Goal: Task Accomplishment & Management: Use online tool/utility

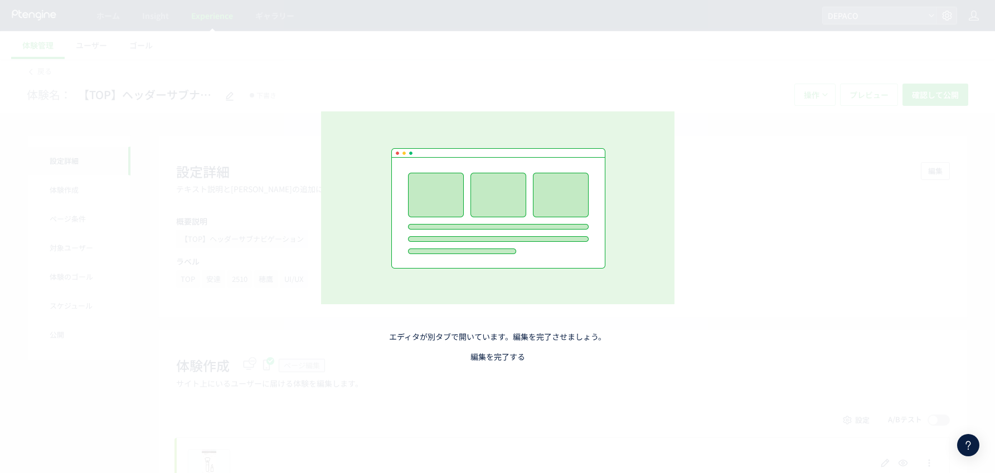
click at [514, 357] on link "編集を完了する" at bounding box center [498, 356] width 55 height 11
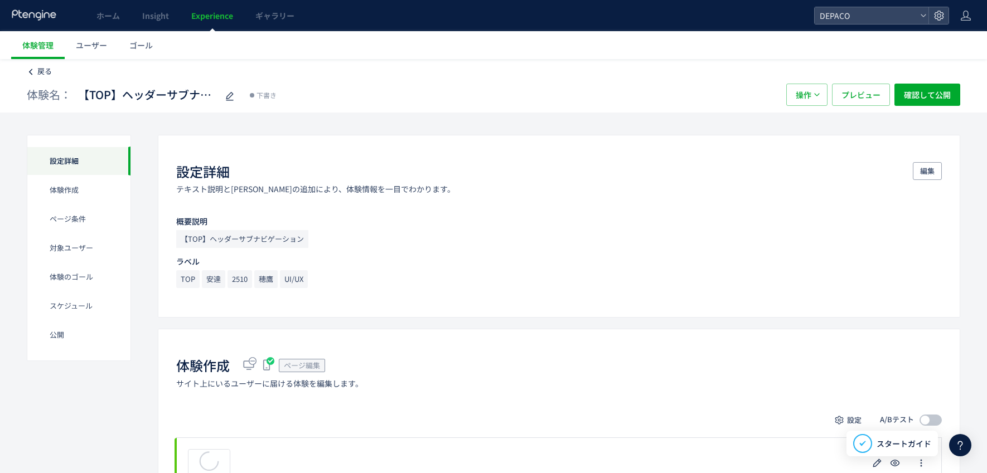
click at [49, 76] on span "戻る" at bounding box center [44, 71] width 14 height 11
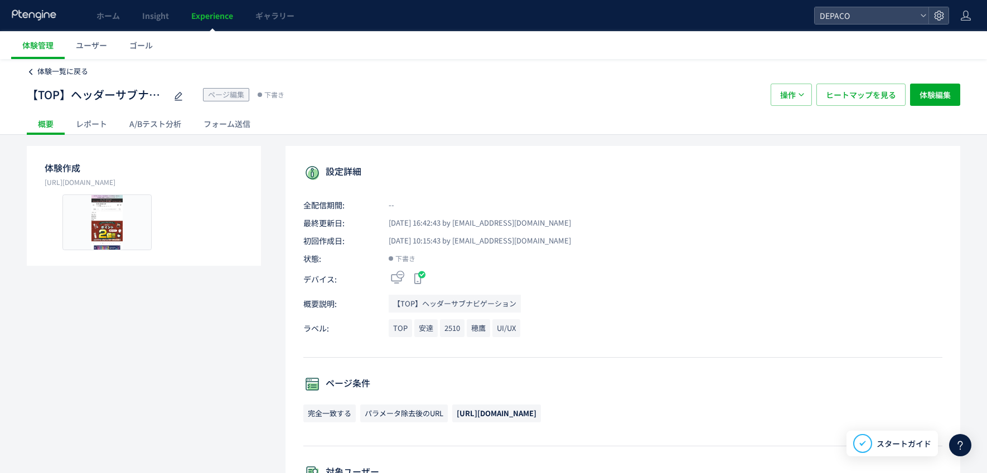
click at [74, 72] on span "体験一覧に戻る" at bounding box center [62, 71] width 51 height 11
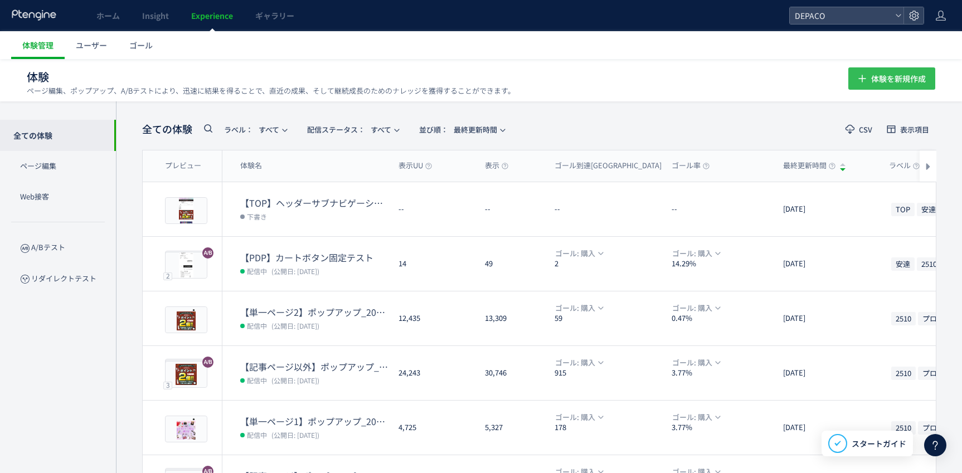
click at [918, 83] on span "体験を新規作成" at bounding box center [898, 78] width 55 height 22
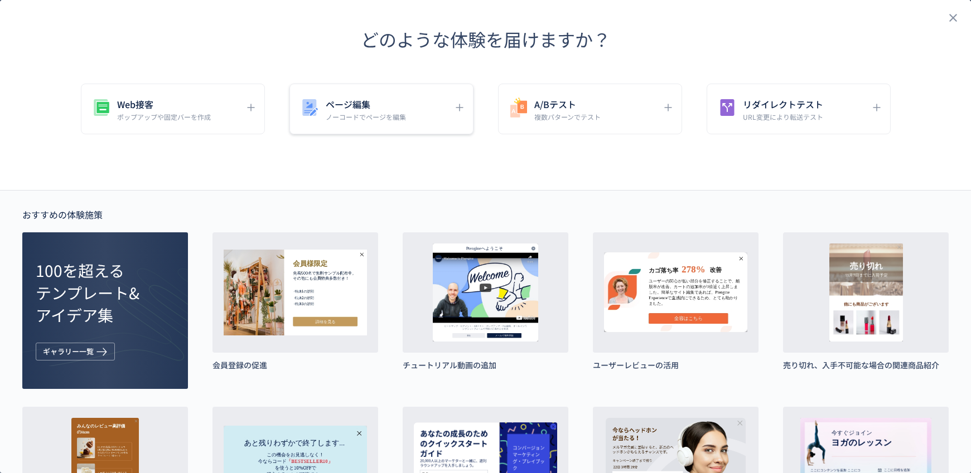
click at [369, 114] on p "ノーコードでページを編集" at bounding box center [366, 116] width 80 height 9
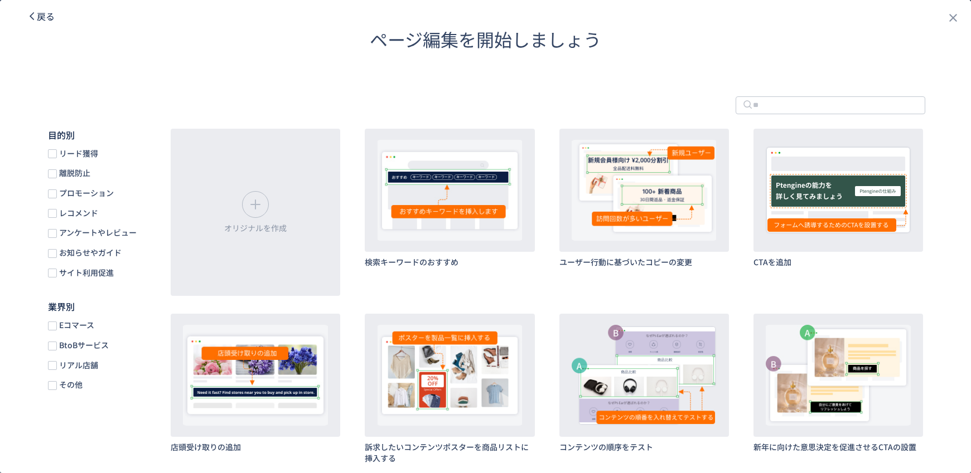
click at [48, 17] on span "戻る" at bounding box center [46, 15] width 18 height 13
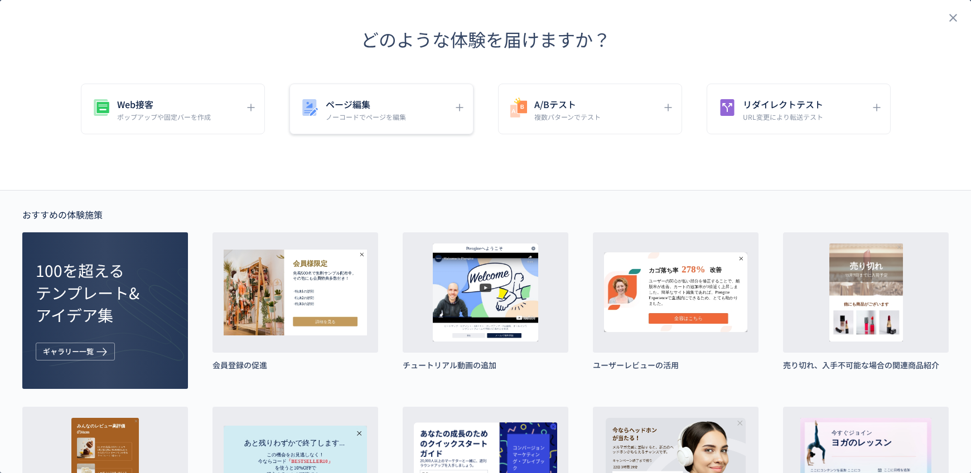
click at [364, 100] on h5 "ページ編集" at bounding box center [366, 104] width 80 height 16
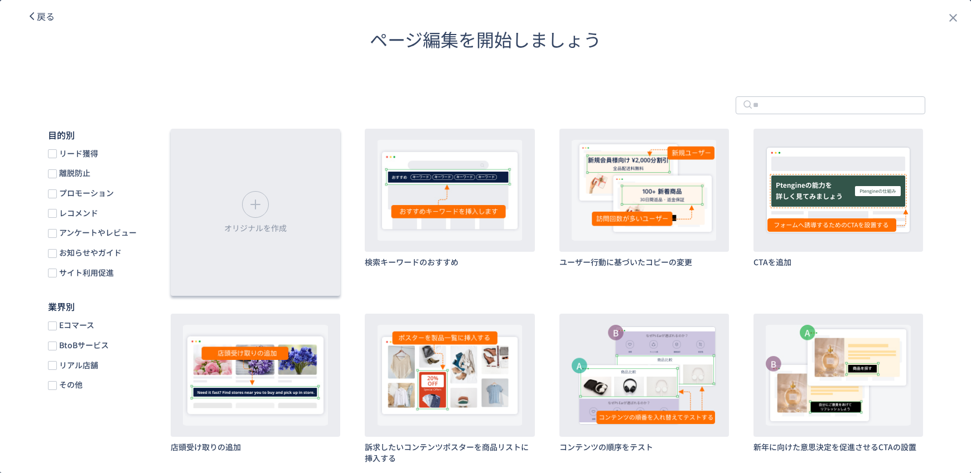
click at [265, 201] on div "dialog" at bounding box center [255, 204] width 27 height 27
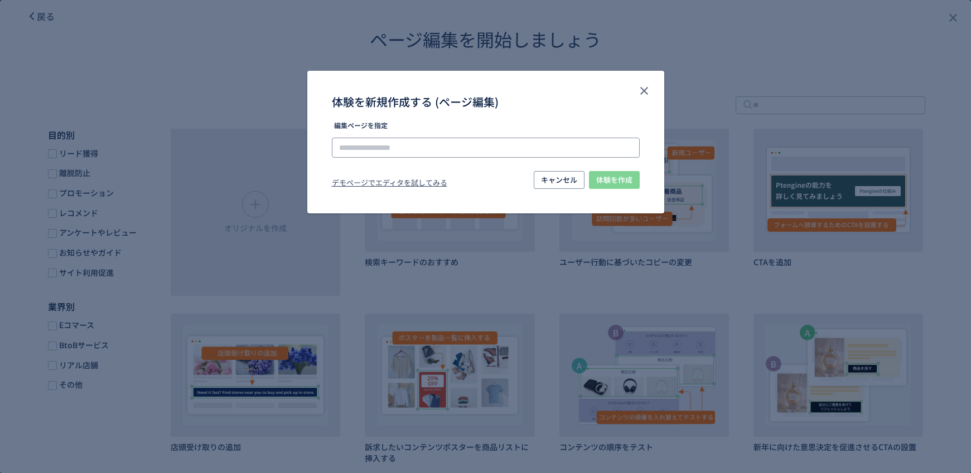
click at [360, 143] on input "体験を新規作成する (ページ編集)" at bounding box center [486, 148] width 308 height 20
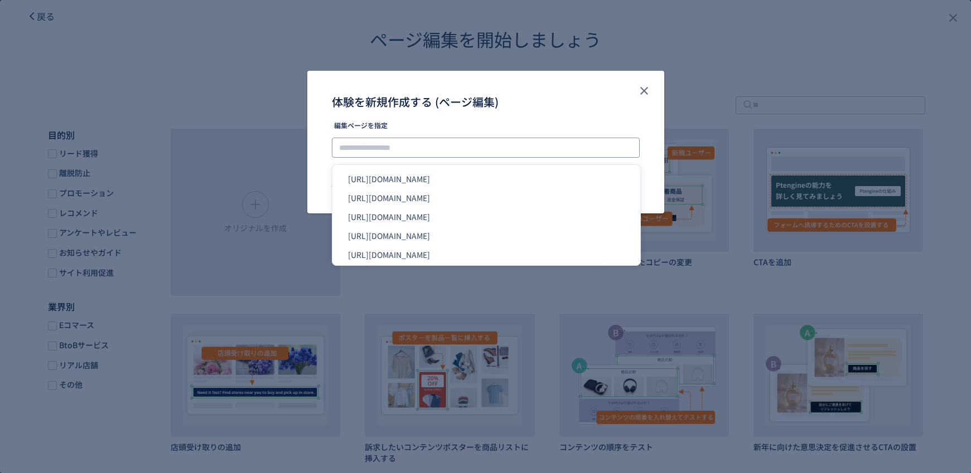
paste input "**********"
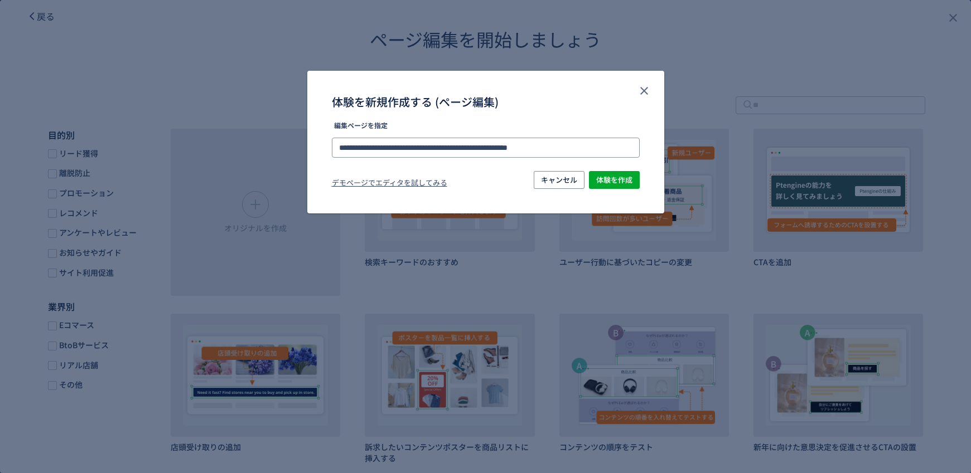
type input "**********"
click at [619, 176] on span "体験を作成" at bounding box center [614, 180] width 36 height 18
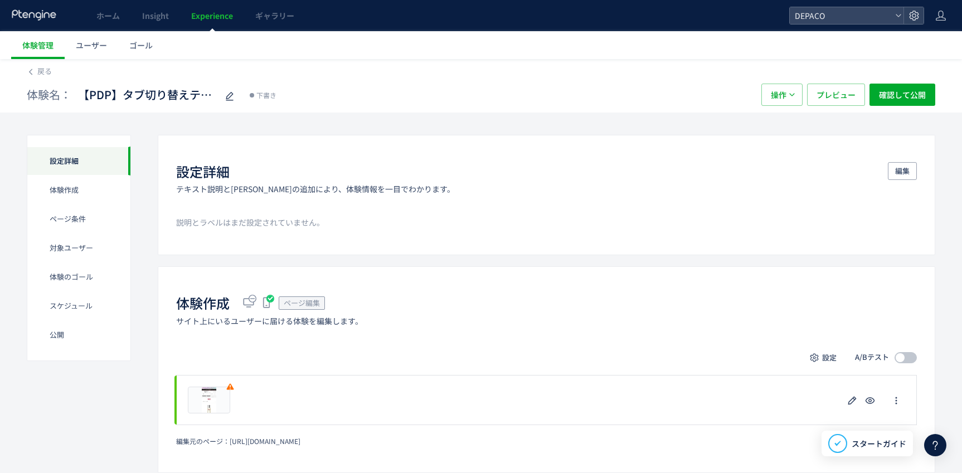
click at [203, 19] on span "Experience" at bounding box center [212, 15] width 42 height 11
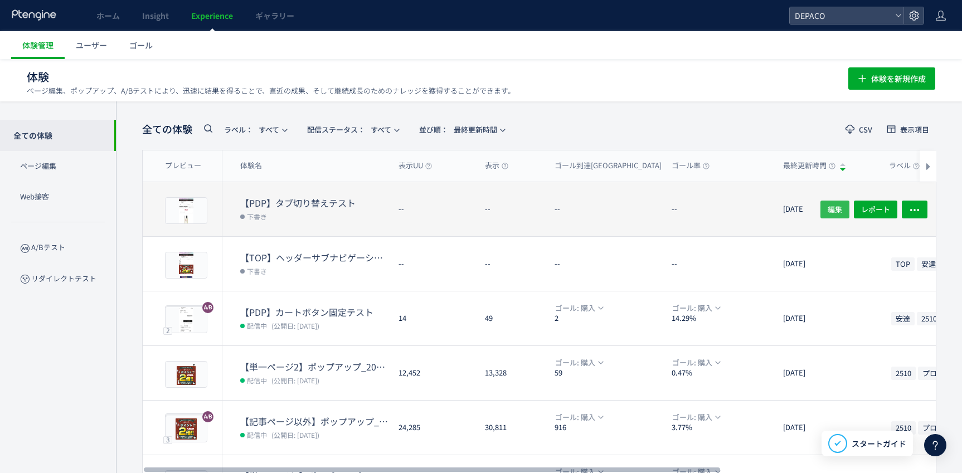
click at [836, 207] on span "編集" at bounding box center [835, 209] width 14 height 18
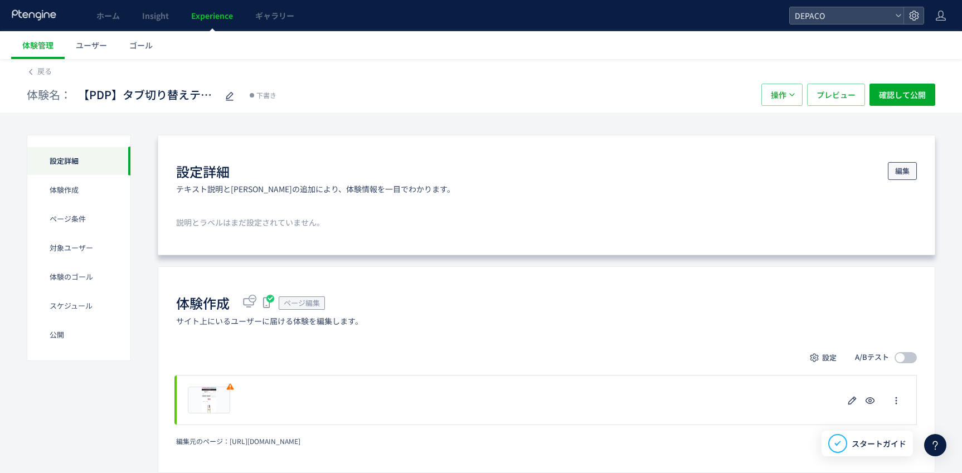
click at [899, 171] on span "編集" at bounding box center [902, 171] width 14 height 18
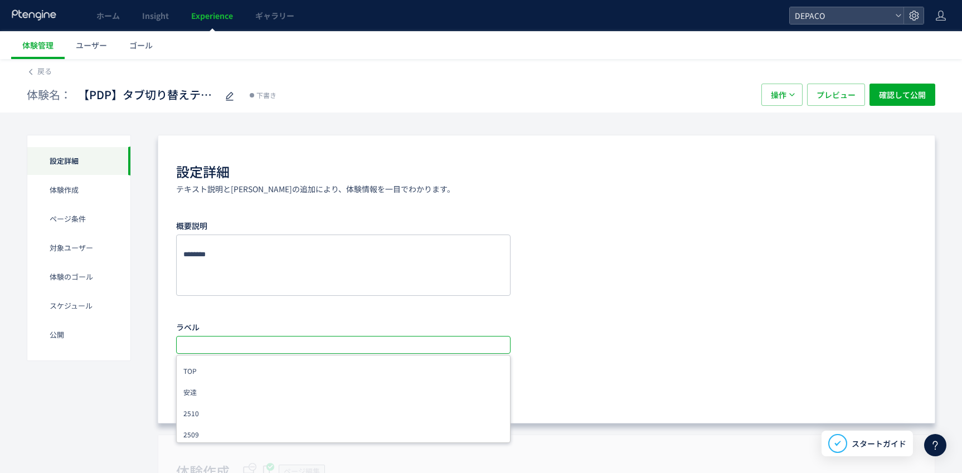
click at [224, 340] on input "text" at bounding box center [345, 344] width 326 height 13
click at [205, 345] on input "text" at bounding box center [345, 344] width 326 height 13
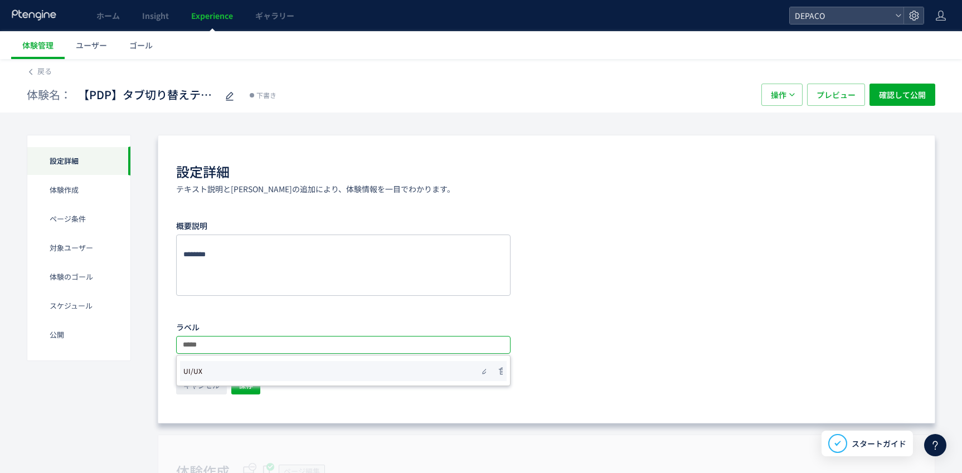
type input "*****"
click at [193, 372] on span "UI/UX" at bounding box center [192, 372] width 19 height 16
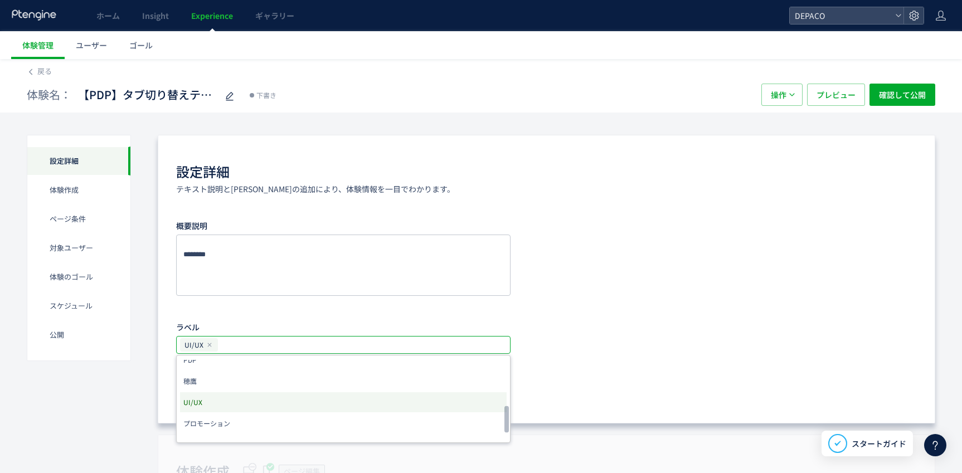
scroll to position [167, 0]
click at [198, 415] on li "PDP" at bounding box center [343, 416] width 327 height 20
click at [204, 401] on li "UI/UX" at bounding box center [343, 403] width 327 height 20
click at [183, 403] on li "UI/UX" at bounding box center [343, 403] width 327 height 20
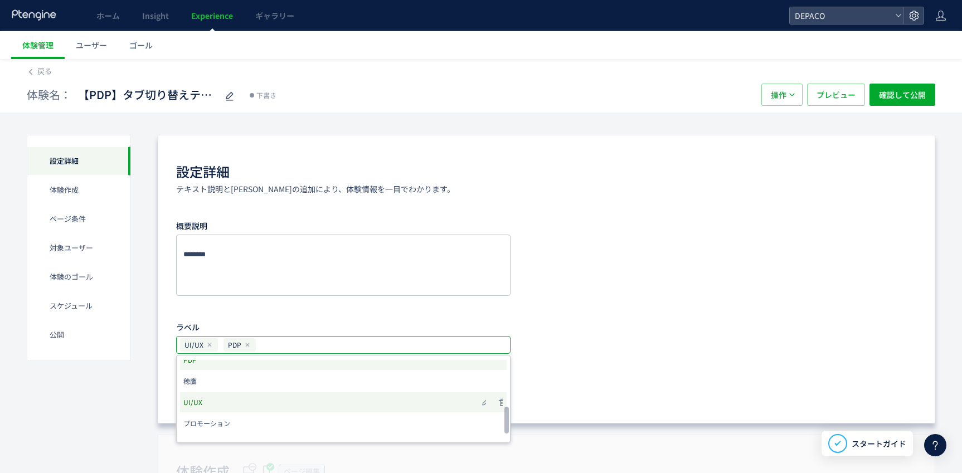
click at [197, 398] on span "UI/UX" at bounding box center [192, 403] width 19 height 16
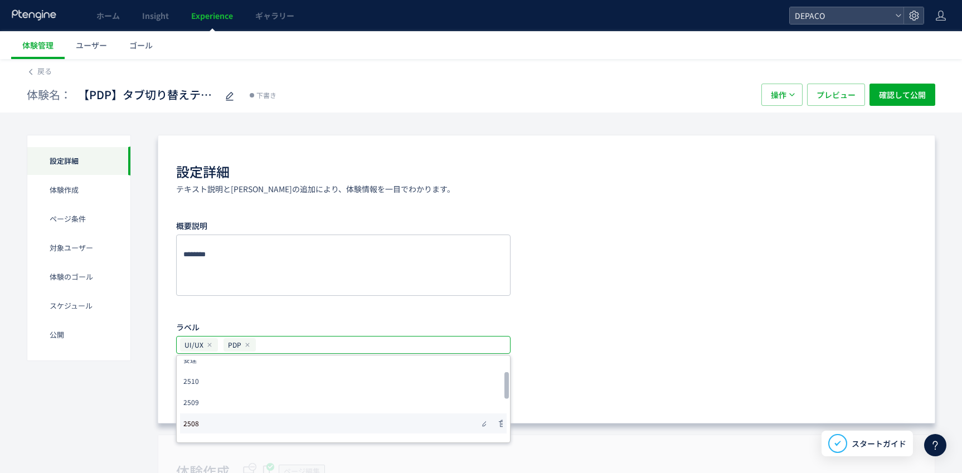
scroll to position [0, 0]
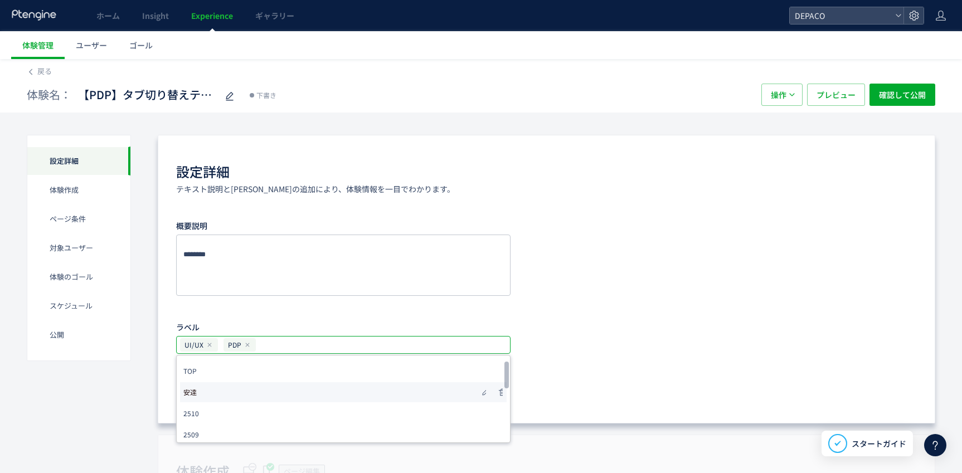
click at [204, 390] on li "安達" at bounding box center [343, 392] width 327 height 20
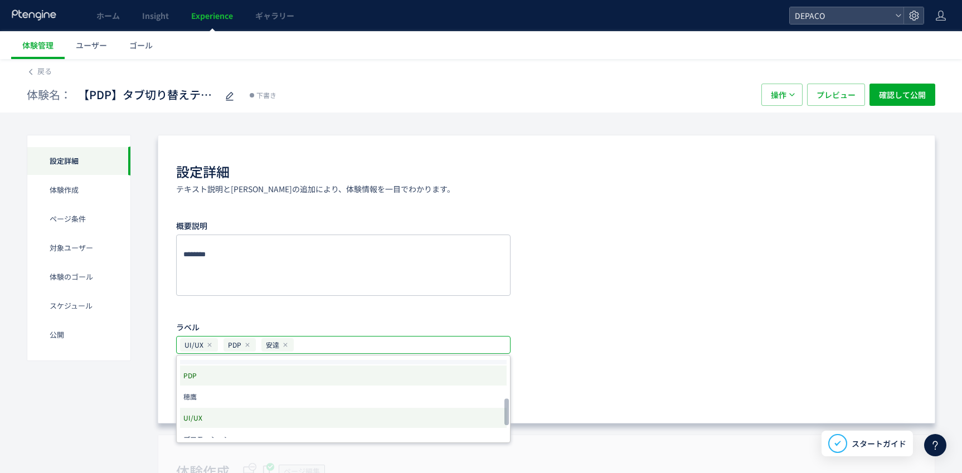
scroll to position [223, 0]
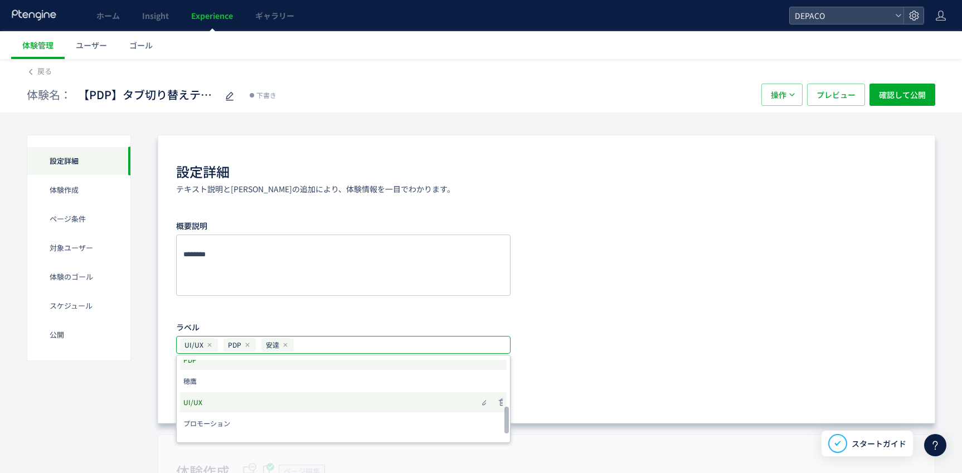
drag, startPoint x: 197, startPoint y: 385, endPoint x: 223, endPoint y: 398, distance: 29.2
click at [199, 389] on li "穂鷹" at bounding box center [343, 381] width 327 height 20
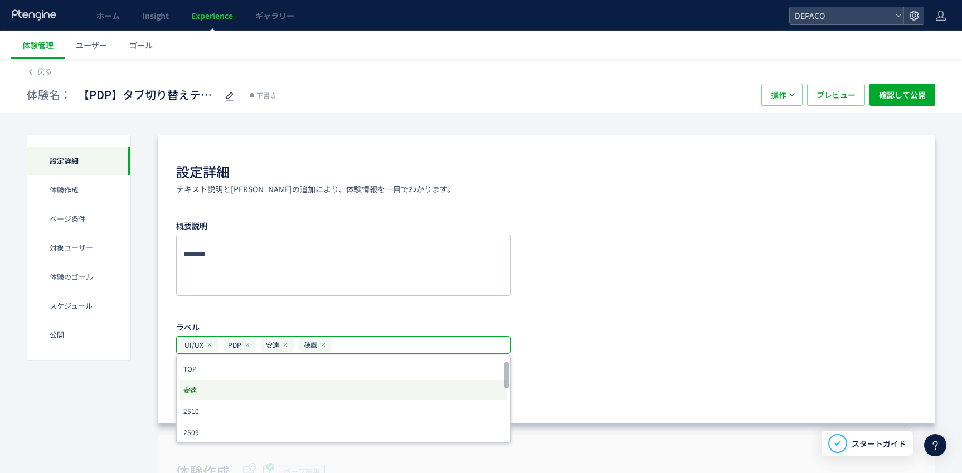
scroll to position [0, 0]
click at [209, 412] on li "2510" at bounding box center [343, 414] width 327 height 20
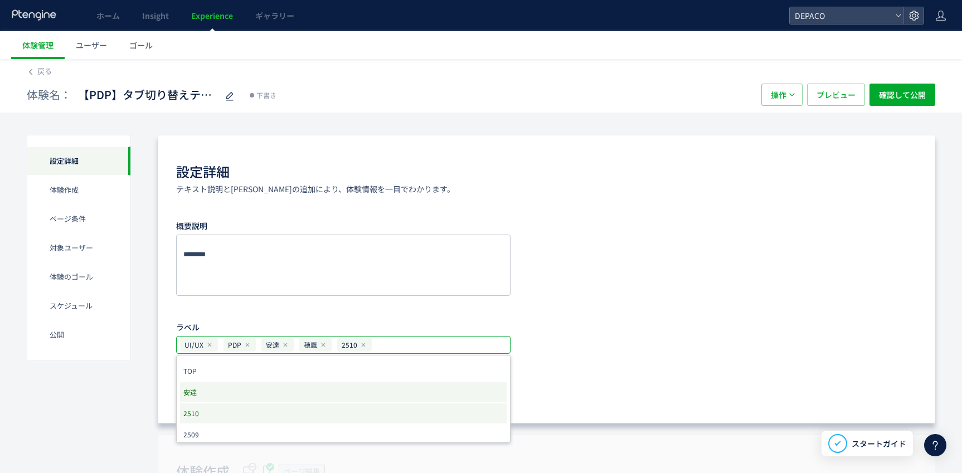
click at [617, 356] on div "概要説明 ラベル UI/UX PDP 安達 穂鷹 2510 TOP 安達 2510 2509 2508 黒田 SS金地 2507 ポップアップ ブランド一覧 …" at bounding box center [546, 307] width 741 height 180
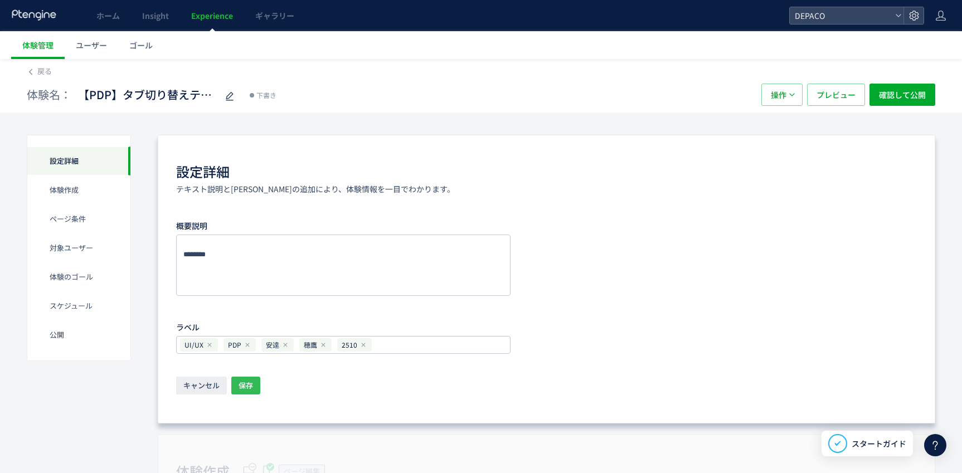
click at [241, 385] on span "保存" at bounding box center [246, 386] width 14 height 18
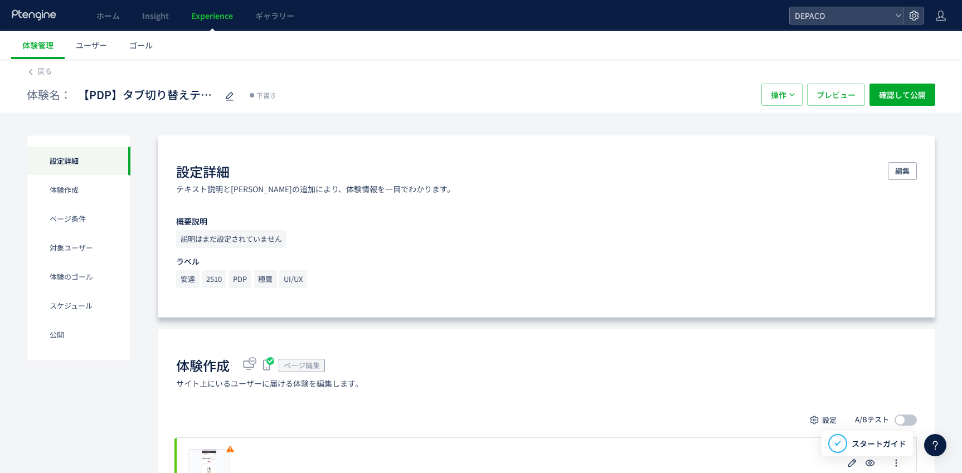
click at [614, 282] on p "安達 2510 PDP 穂鷹 UI/UX" at bounding box center [546, 280] width 741 height 20
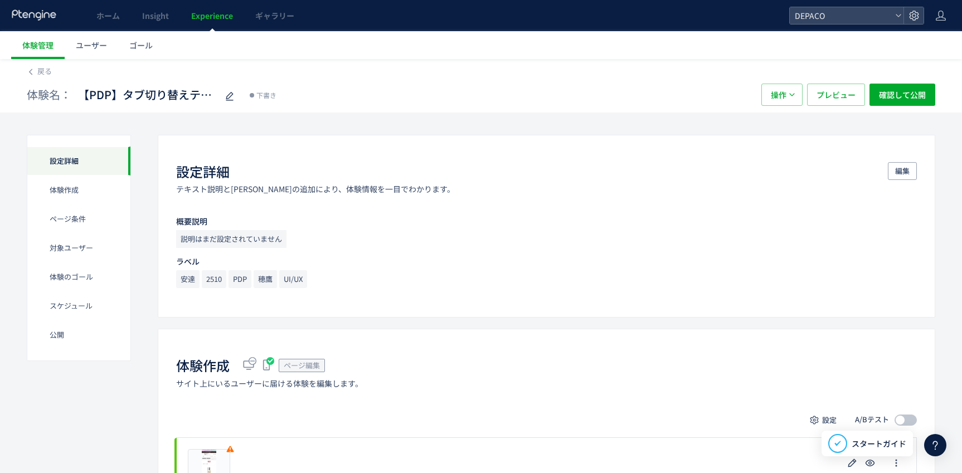
click at [632, 91] on div "体験名： 【PDP】タブ切り替えテスト 下書き" at bounding box center [389, 95] width 724 height 22
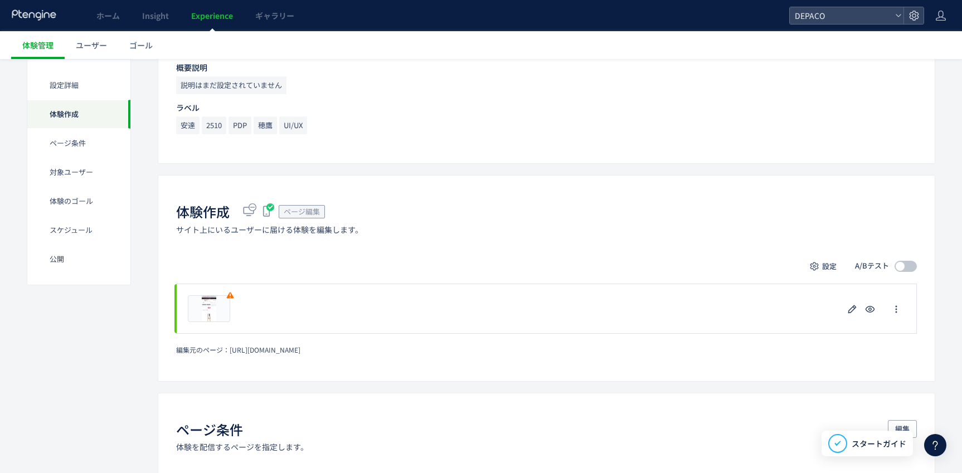
scroll to position [167, 0]
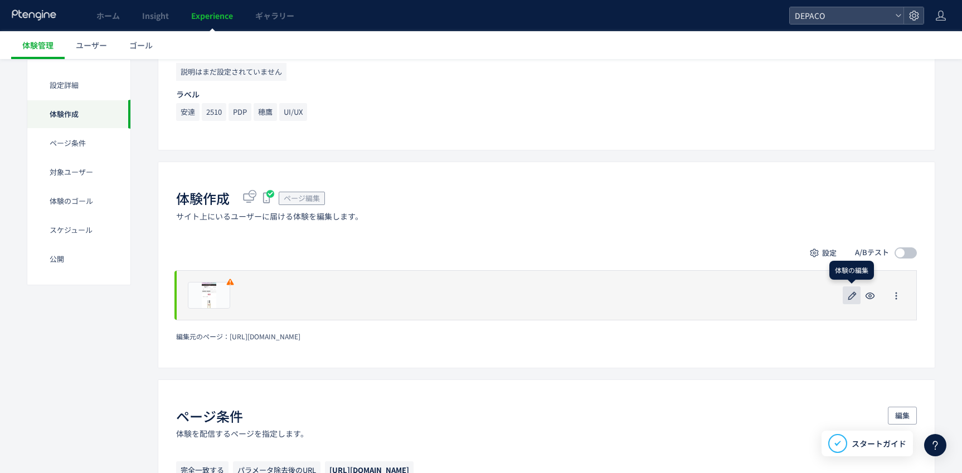
click at [849, 293] on icon "button" at bounding box center [852, 295] width 13 height 13
